Goal: Task Accomplishment & Management: Manage account settings

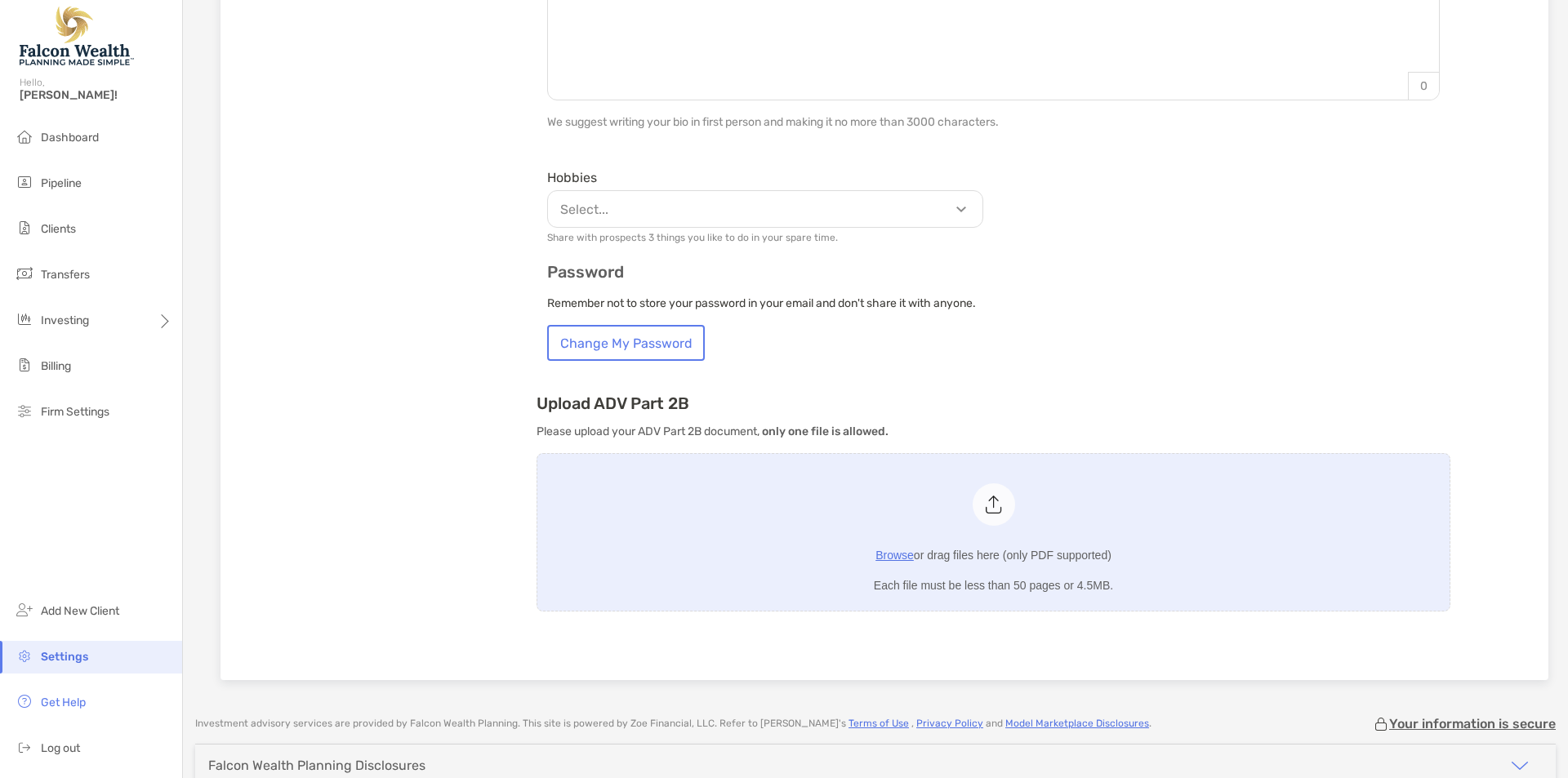
scroll to position [914, 0]
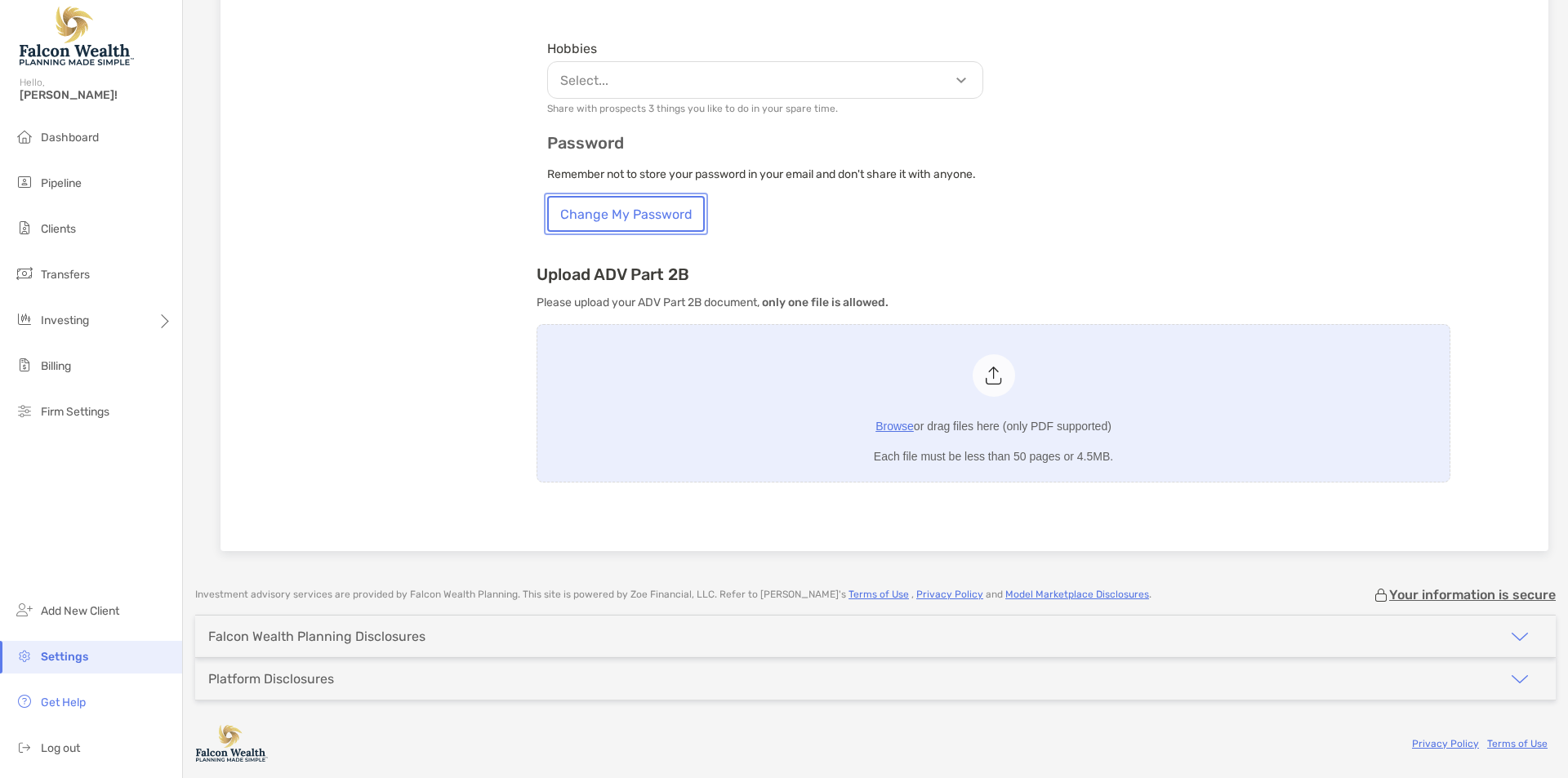
click at [659, 207] on button "Change My Password" at bounding box center [626, 214] width 157 height 36
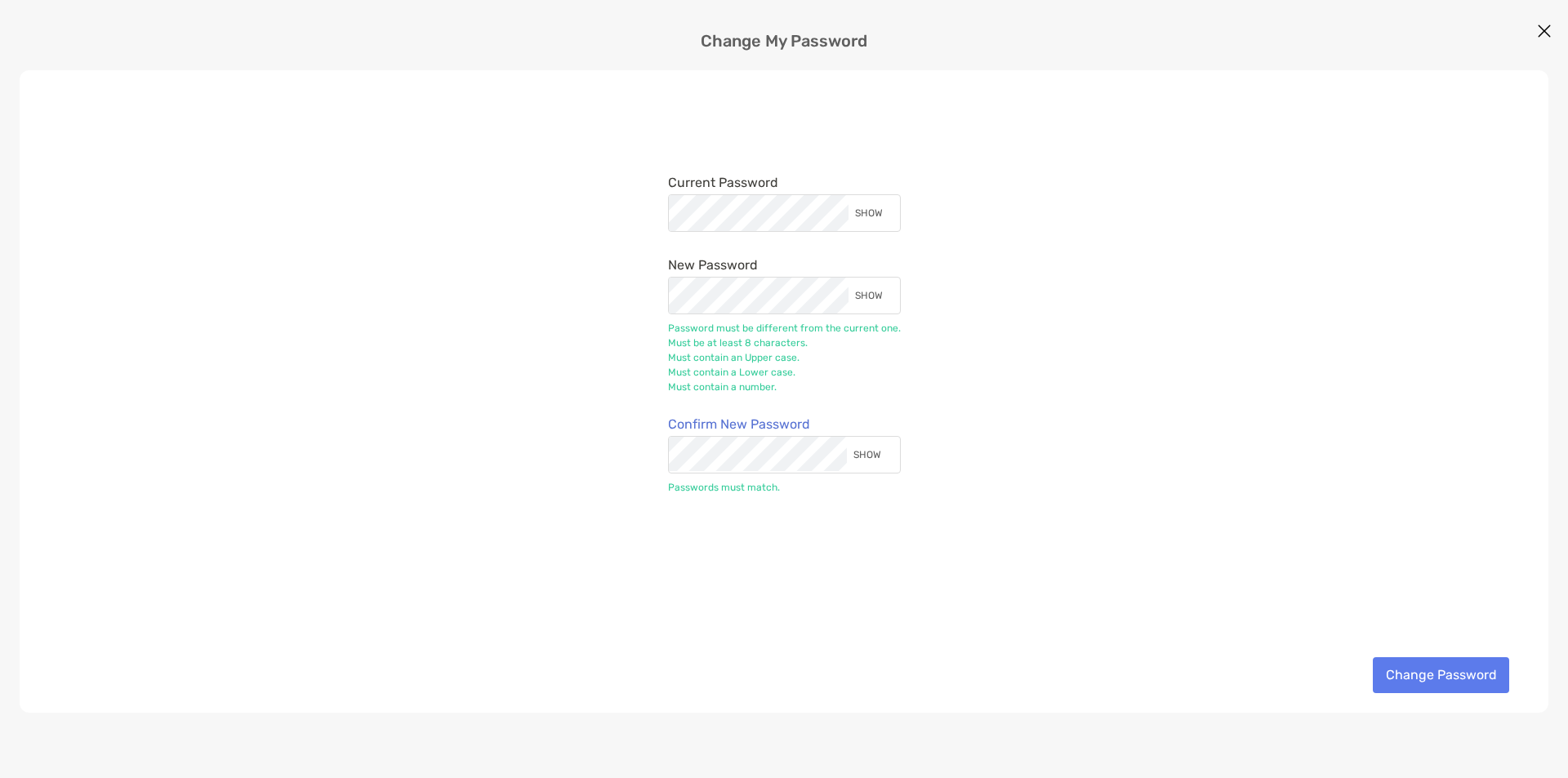
click at [890, 295] on div "SHOW" at bounding box center [871, 296] width 46 height 36
click at [880, 295] on div "HIDE" at bounding box center [872, 296] width 41 height 36
click at [878, 443] on div "SHOW" at bounding box center [870, 455] width 46 height 36
click at [876, 450] on div "HIDE" at bounding box center [872, 455] width 41 height 36
click at [1160, 429] on div "Current Password SHOW New Password SHOW Password must be different from the cur…" at bounding box center [784, 392] width 1528 height 642
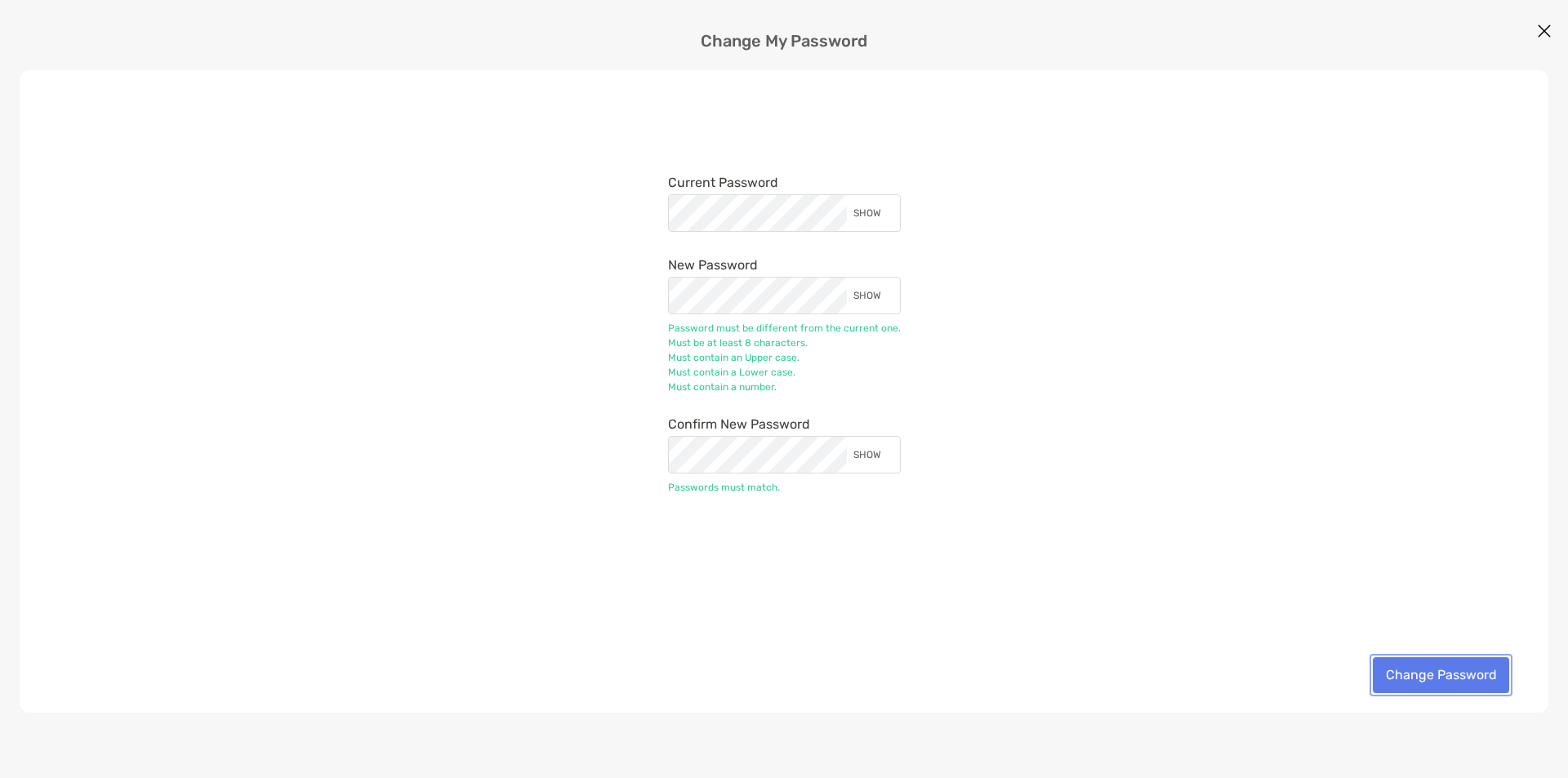
click at [1439, 673] on button "Change Password" at bounding box center [1441, 675] width 137 height 36
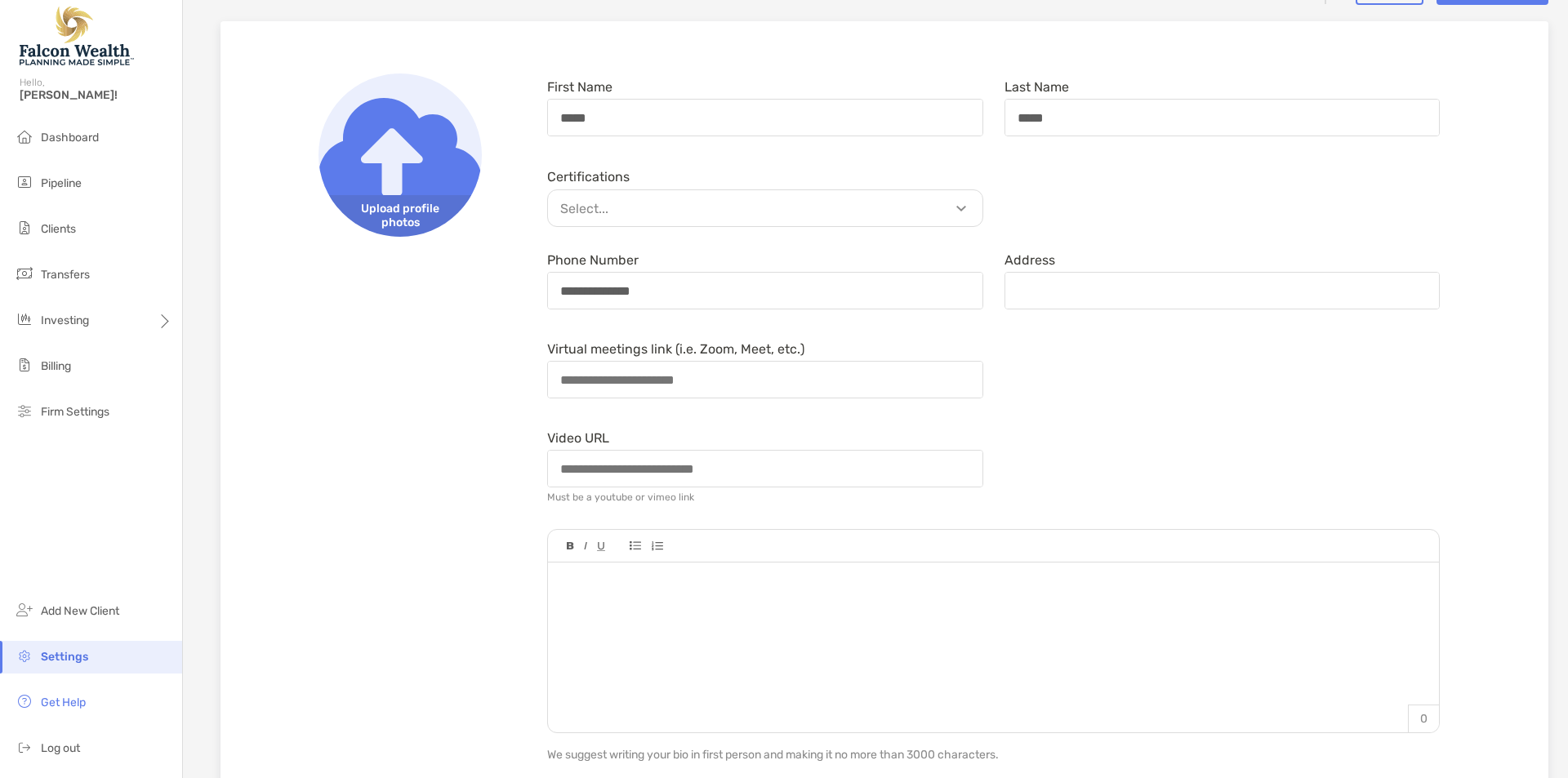
scroll to position [0, 0]
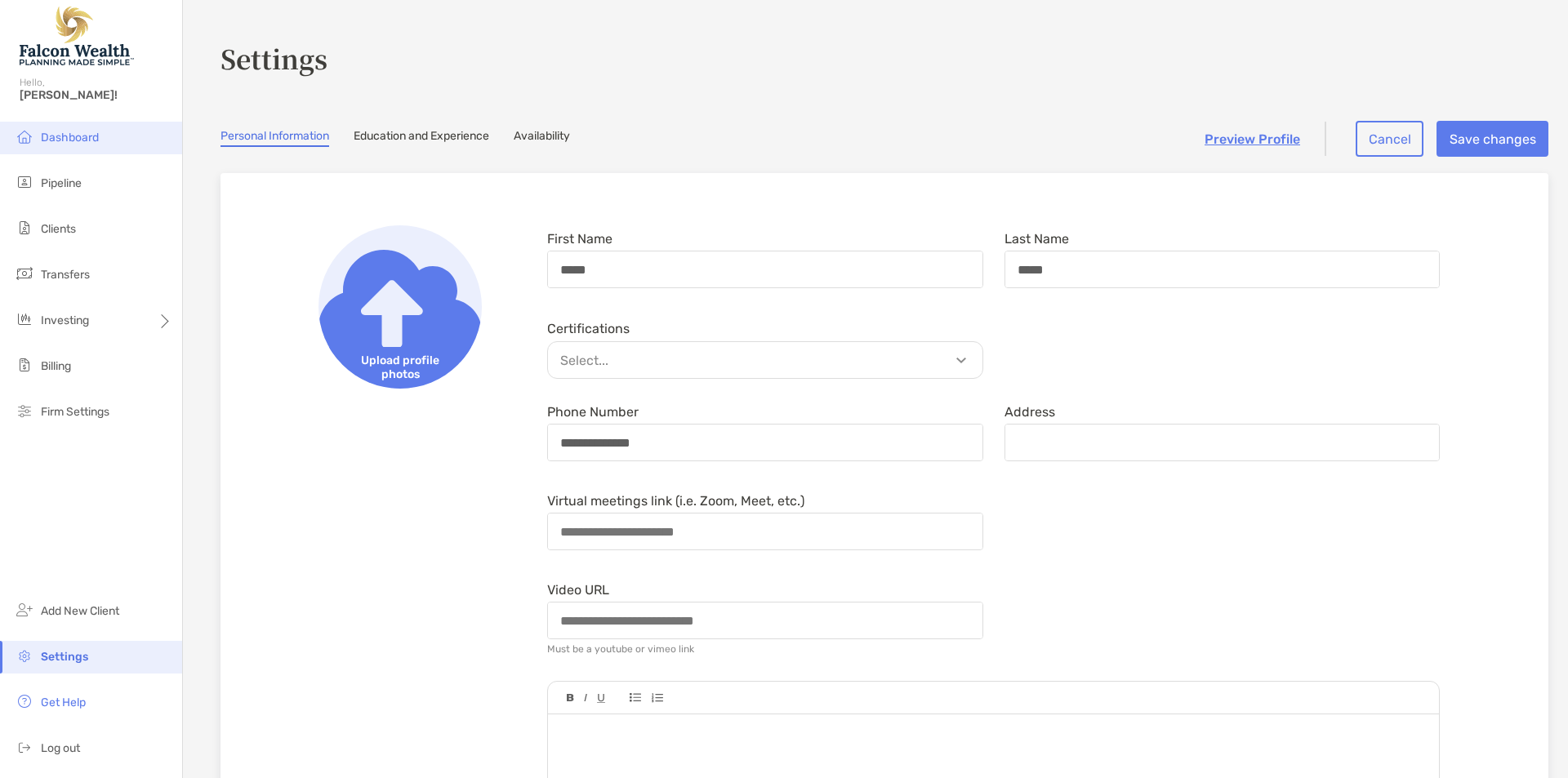
drag, startPoint x: 94, startPoint y: 117, endPoint x: 103, endPoint y: 138, distance: 22.8
click at [95, 117] on div "Hello, [PERSON_NAME]!" at bounding box center [90, 98] width 182 height 46
click at [104, 138] on li "Dashboard" at bounding box center [90, 138] width 182 height 33
